Goal: Find contact information: Find contact information

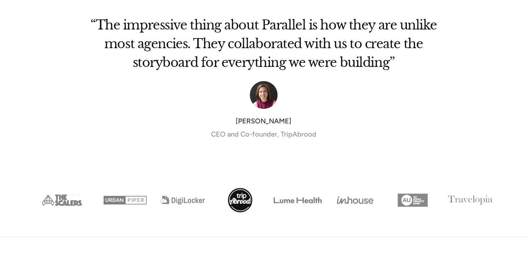
scroll to position [2610, 0]
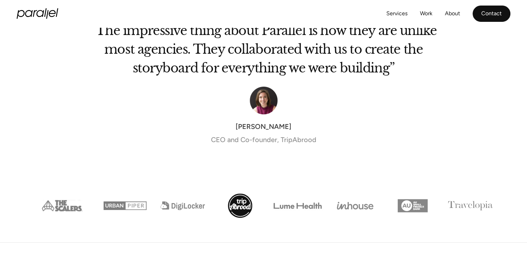
click at [483, 17] on link "Contact" at bounding box center [491, 14] width 38 height 16
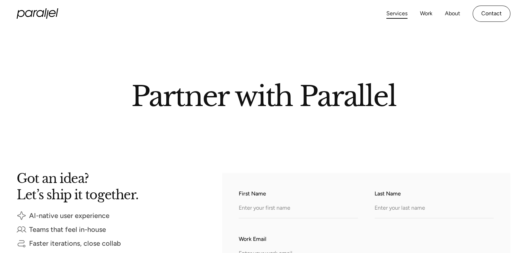
click at [400, 13] on link "Services" at bounding box center [396, 14] width 21 height 10
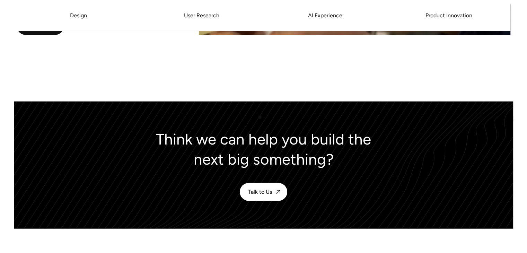
scroll to position [1686, 0]
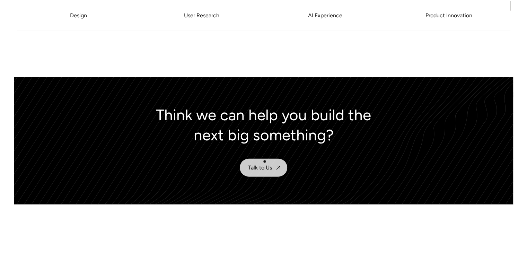
click at [265, 161] on link "Talk to Us" at bounding box center [263, 168] width 47 height 18
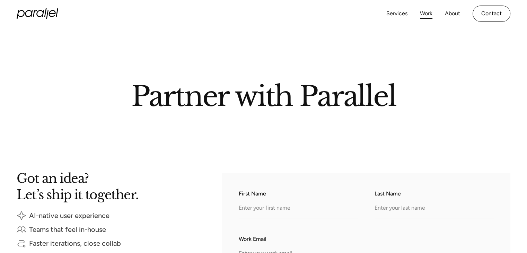
click at [424, 14] on link "Work" at bounding box center [426, 14] width 12 height 10
